Goal: Find specific page/section: Find specific page/section

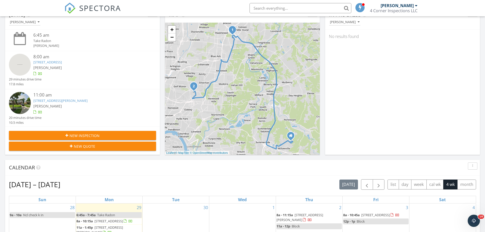
scroll to position [25, 0]
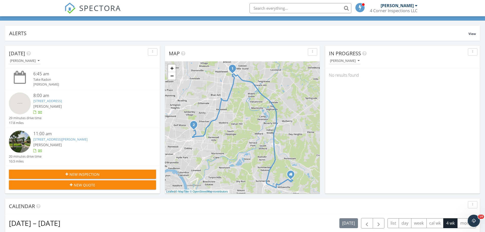
click at [25, 98] on img at bounding box center [20, 103] width 22 height 22
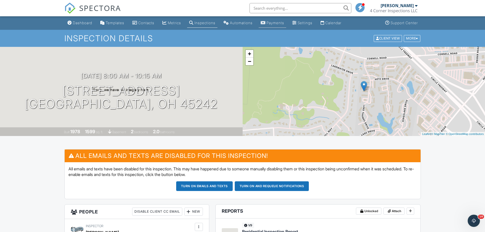
click at [284, 25] on link "Payments" at bounding box center [271, 22] width 27 height 9
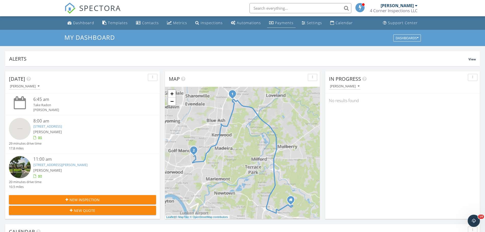
click at [275, 22] on div "Payments" at bounding box center [284, 22] width 19 height 5
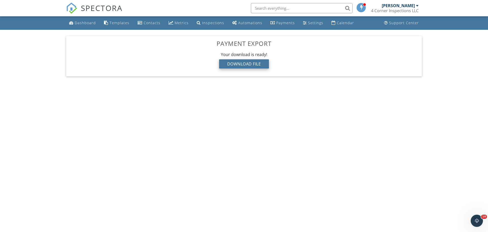
click at [242, 63] on div "Download File" at bounding box center [244, 63] width 50 height 9
click at [78, 16] on div "SPECTORA" at bounding box center [94, 8] width 56 height 16
click at [78, 23] on div "Dashboard" at bounding box center [85, 22] width 21 height 5
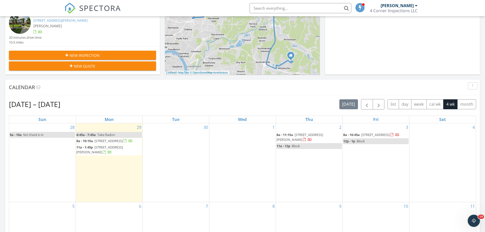
scroll to position [153, 0]
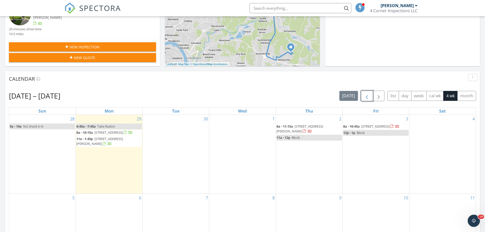
click at [366, 97] on span "button" at bounding box center [366, 96] width 6 height 6
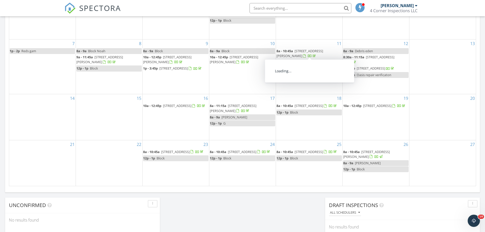
scroll to position [305, 0]
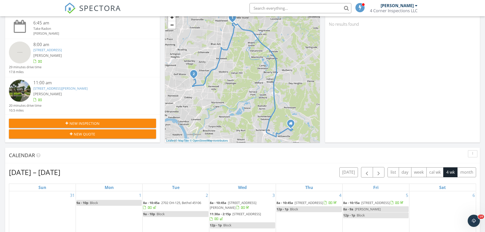
scroll to position [0, 0]
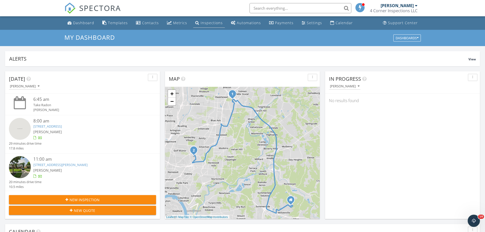
click at [214, 24] on div "Inspections" at bounding box center [211, 22] width 22 height 5
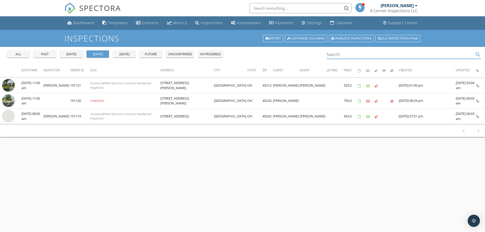
click at [351, 53] on input "Search" at bounding box center [399, 54] width 147 height 8
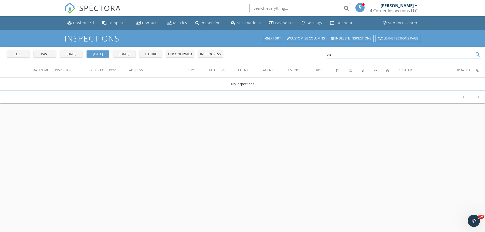
type input "v"
type input "[PERSON_NAME]"
click at [23, 56] on div "all" at bounding box center [18, 54] width 18 height 5
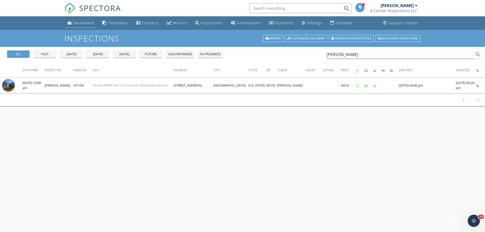
click at [73, 21] on div "Dashboard" at bounding box center [83, 22] width 21 height 5
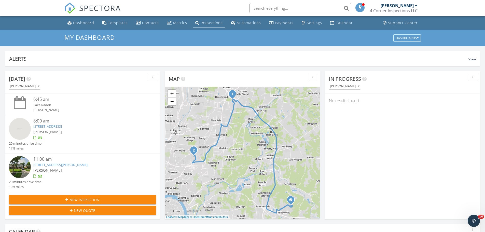
click at [209, 23] on div "Inspections" at bounding box center [211, 22] width 22 height 5
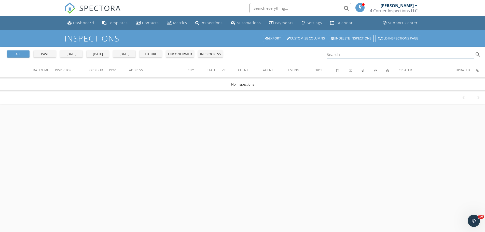
click at [342, 54] on input "Search" at bounding box center [399, 54] width 147 height 8
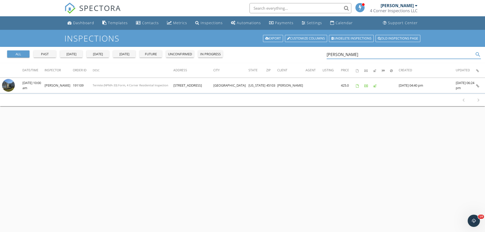
type input "bill ford"
click at [24, 56] on div "all" at bounding box center [18, 54] width 18 height 5
click at [87, 25] on link "Dashboard" at bounding box center [80, 22] width 31 height 9
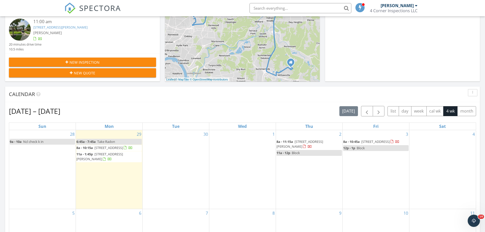
scroll to position [153, 0]
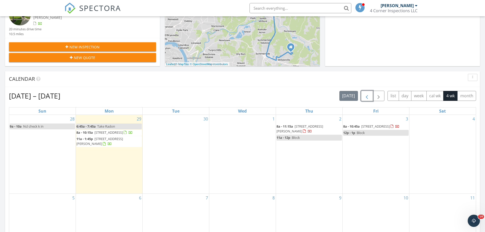
click at [365, 95] on span "button" at bounding box center [366, 96] width 6 height 6
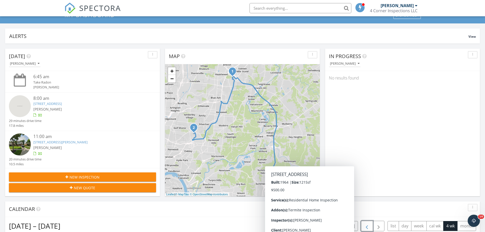
scroll to position [0, 0]
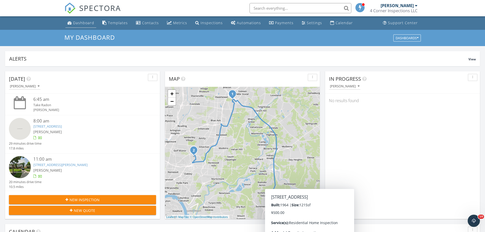
click at [76, 24] on div "Dashboard" at bounding box center [83, 22] width 21 height 5
